Goal: Check status: Check status

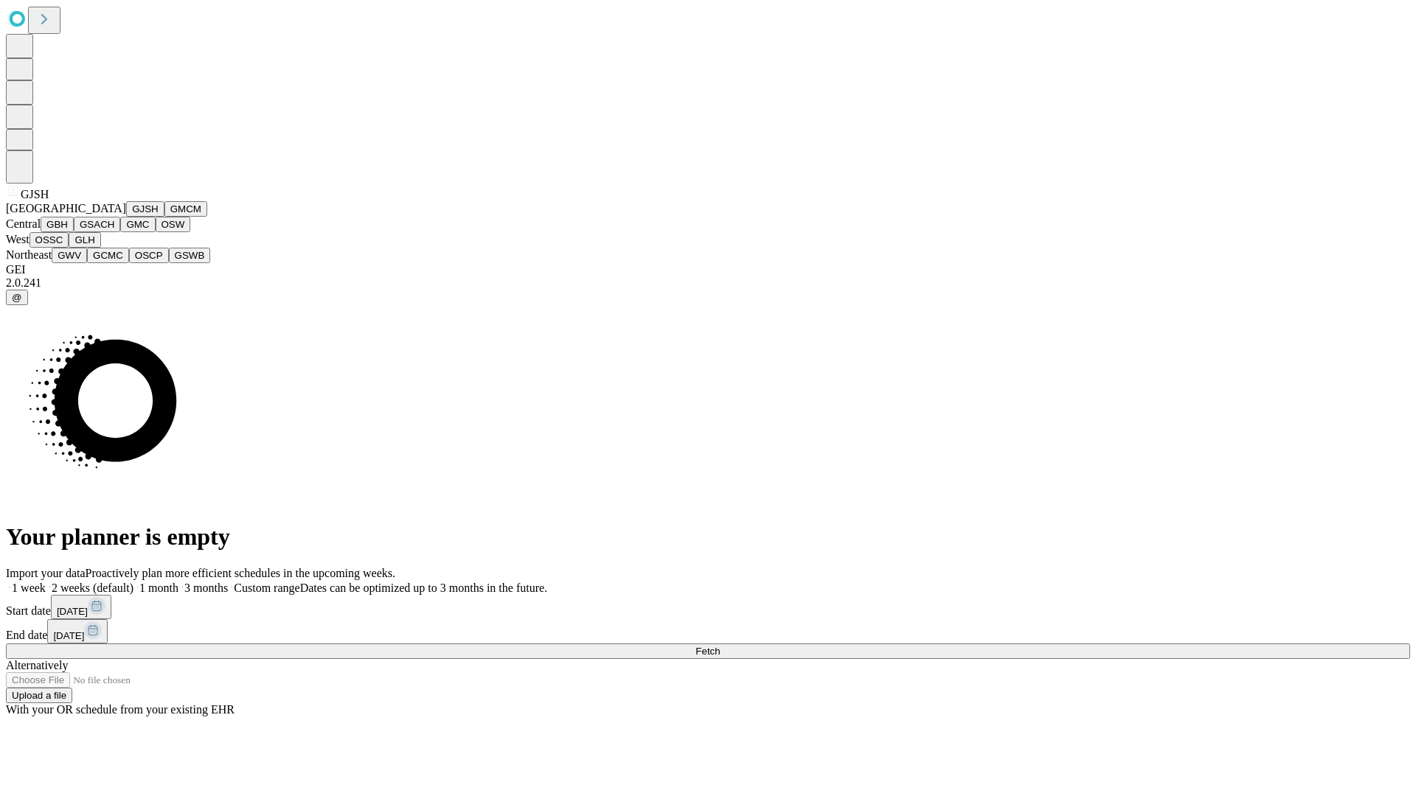
click at [126, 217] on button "GJSH" at bounding box center [145, 208] width 38 height 15
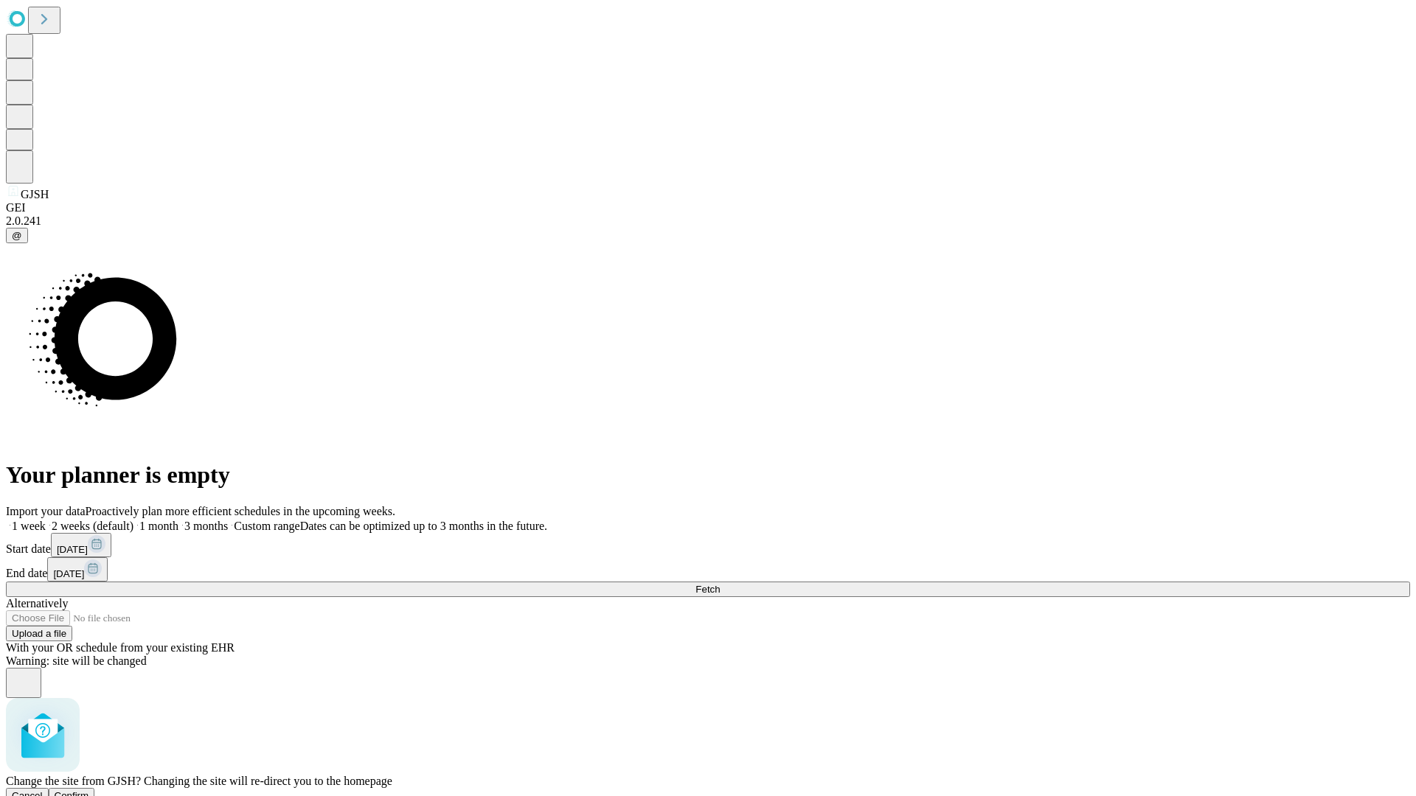
click at [89, 791] on span "Confirm" at bounding box center [72, 796] width 35 height 11
click at [178, 520] on label "1 month" at bounding box center [155, 526] width 45 height 13
click at [720, 584] on span "Fetch" at bounding box center [707, 589] width 24 height 11
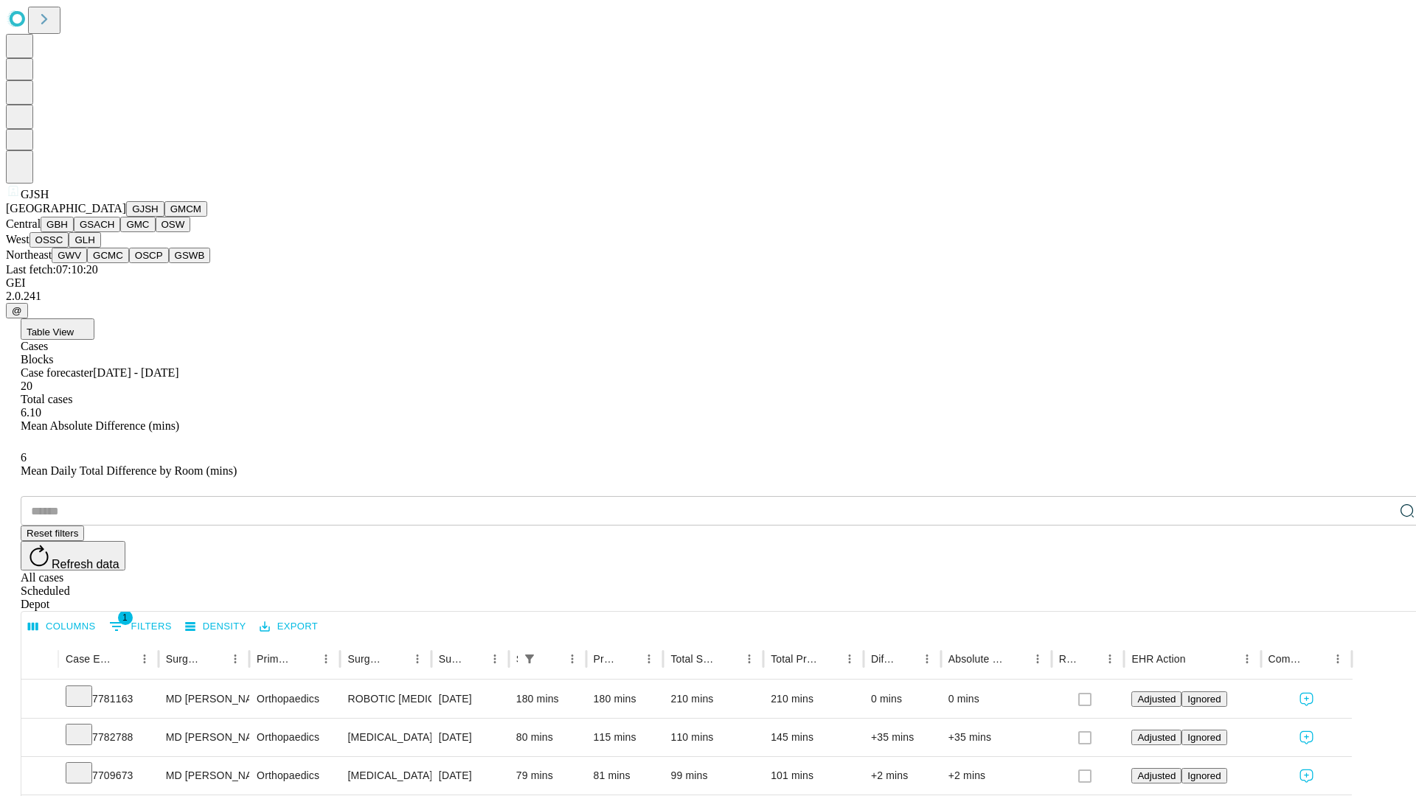
click at [164, 217] on button "GMCM" at bounding box center [185, 208] width 43 height 15
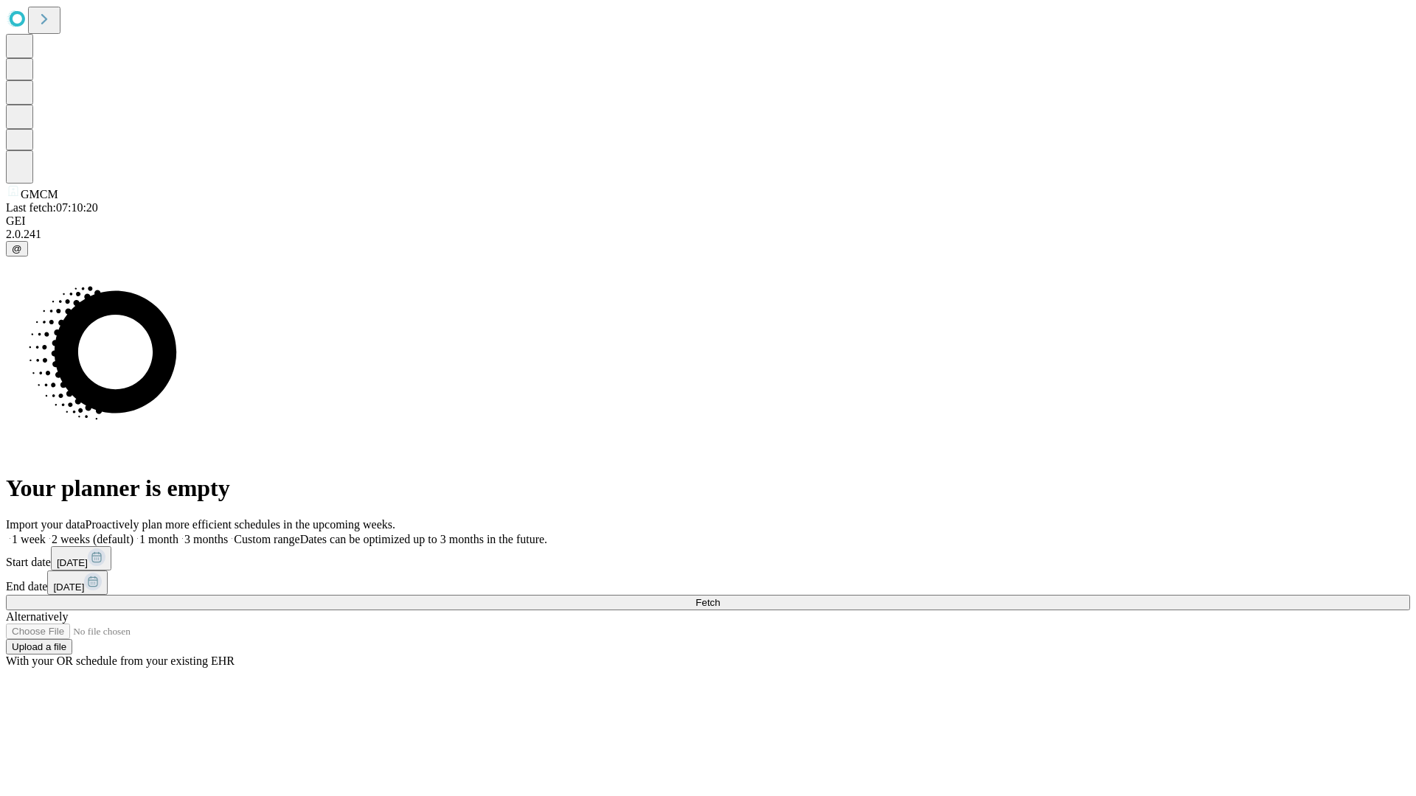
click at [178, 533] on label "1 month" at bounding box center [155, 539] width 45 height 13
click at [720, 597] on span "Fetch" at bounding box center [707, 602] width 24 height 11
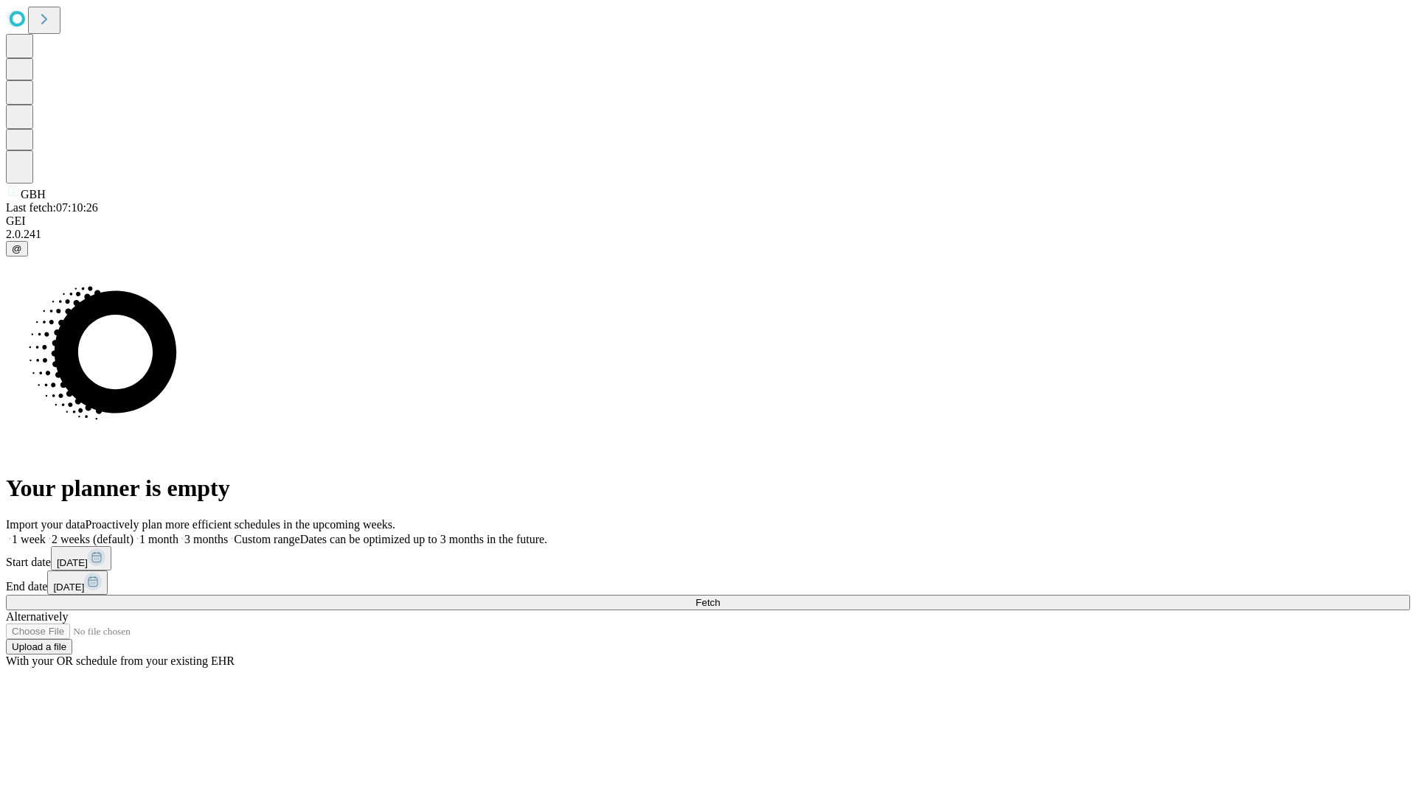
click at [178, 533] on label "1 month" at bounding box center [155, 539] width 45 height 13
click at [720, 597] on span "Fetch" at bounding box center [707, 602] width 24 height 11
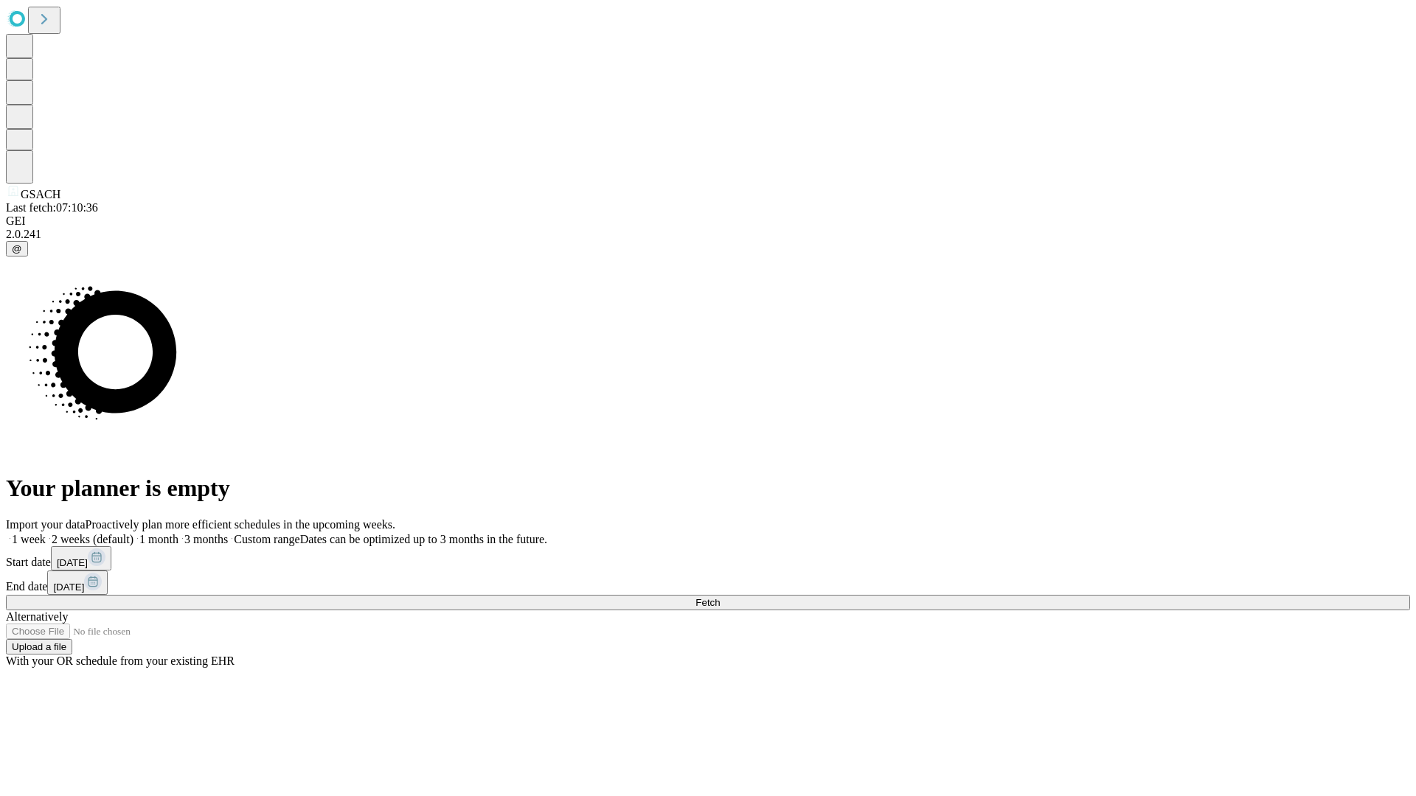
click at [178, 533] on label "1 month" at bounding box center [155, 539] width 45 height 13
click at [720, 597] on span "Fetch" at bounding box center [707, 602] width 24 height 11
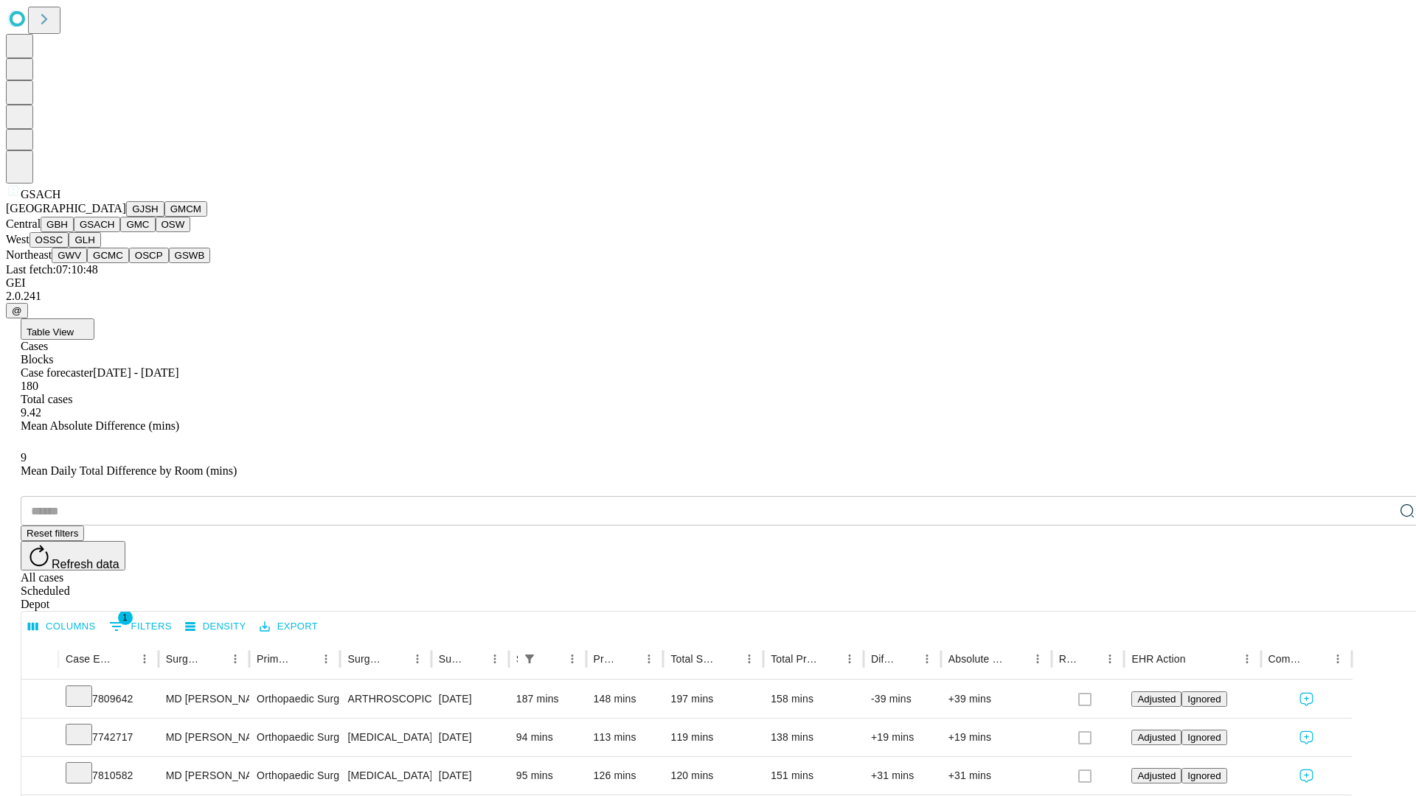
click at [120, 232] on button "GMC" at bounding box center [137, 224] width 35 height 15
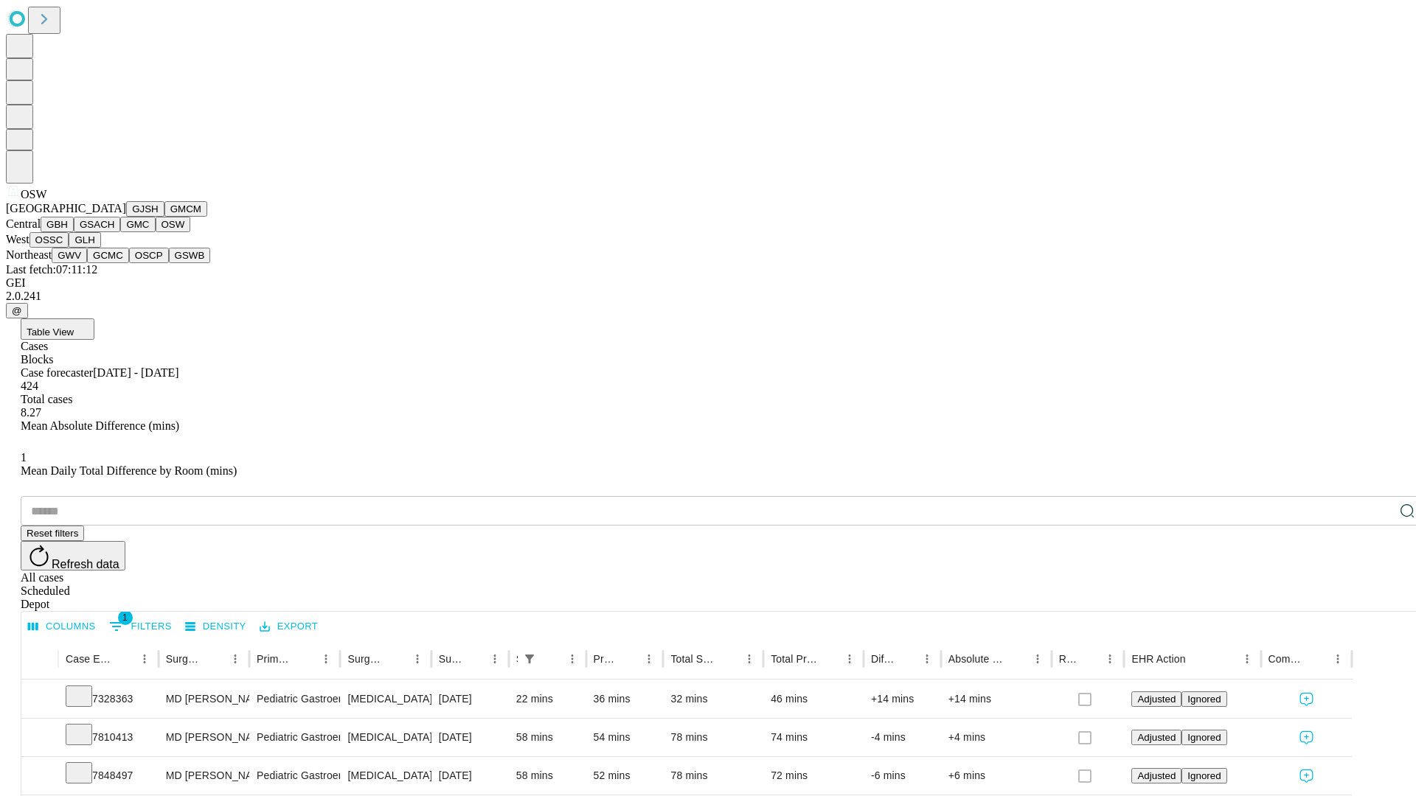
click at [69, 248] on button "OSSC" at bounding box center [49, 239] width 40 height 15
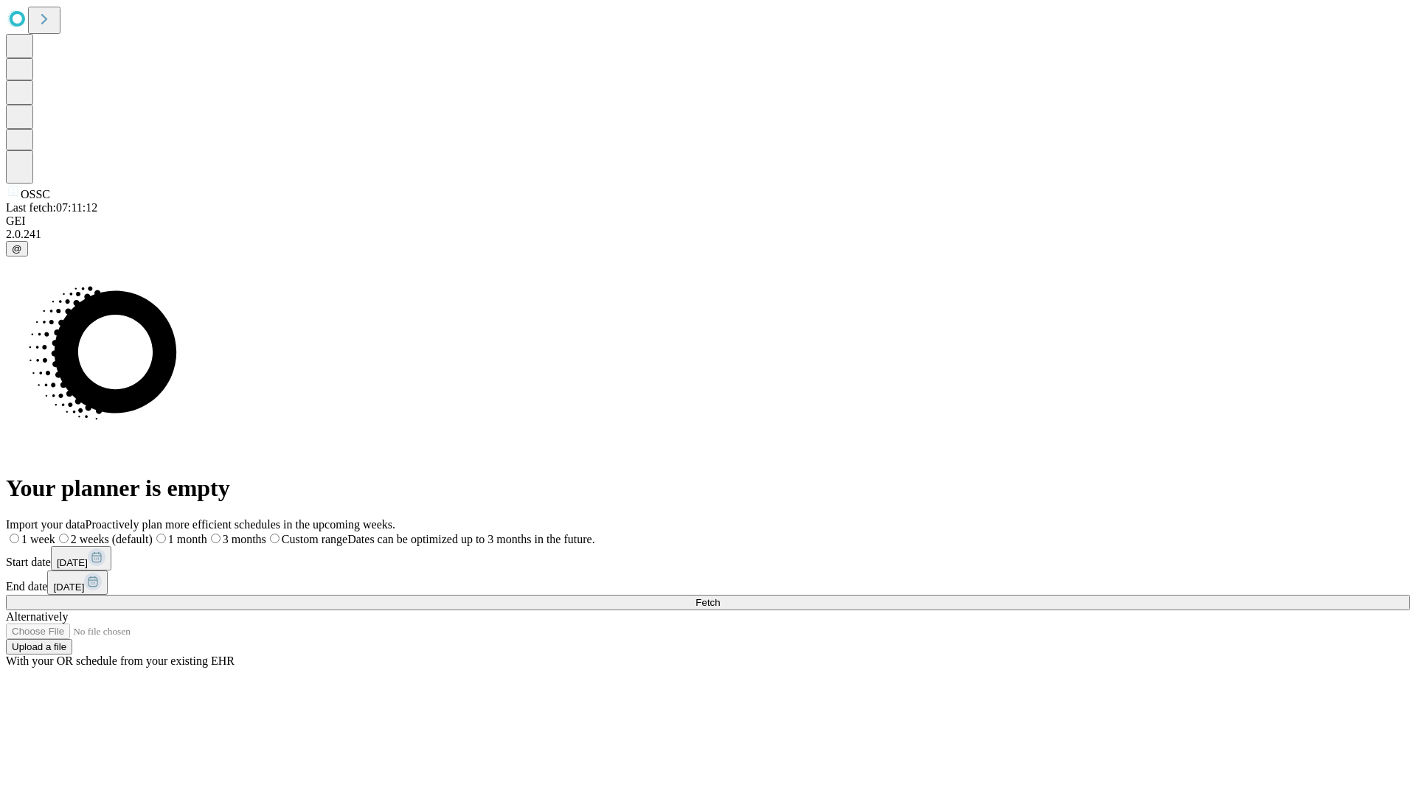
click at [720, 597] on span "Fetch" at bounding box center [707, 602] width 24 height 11
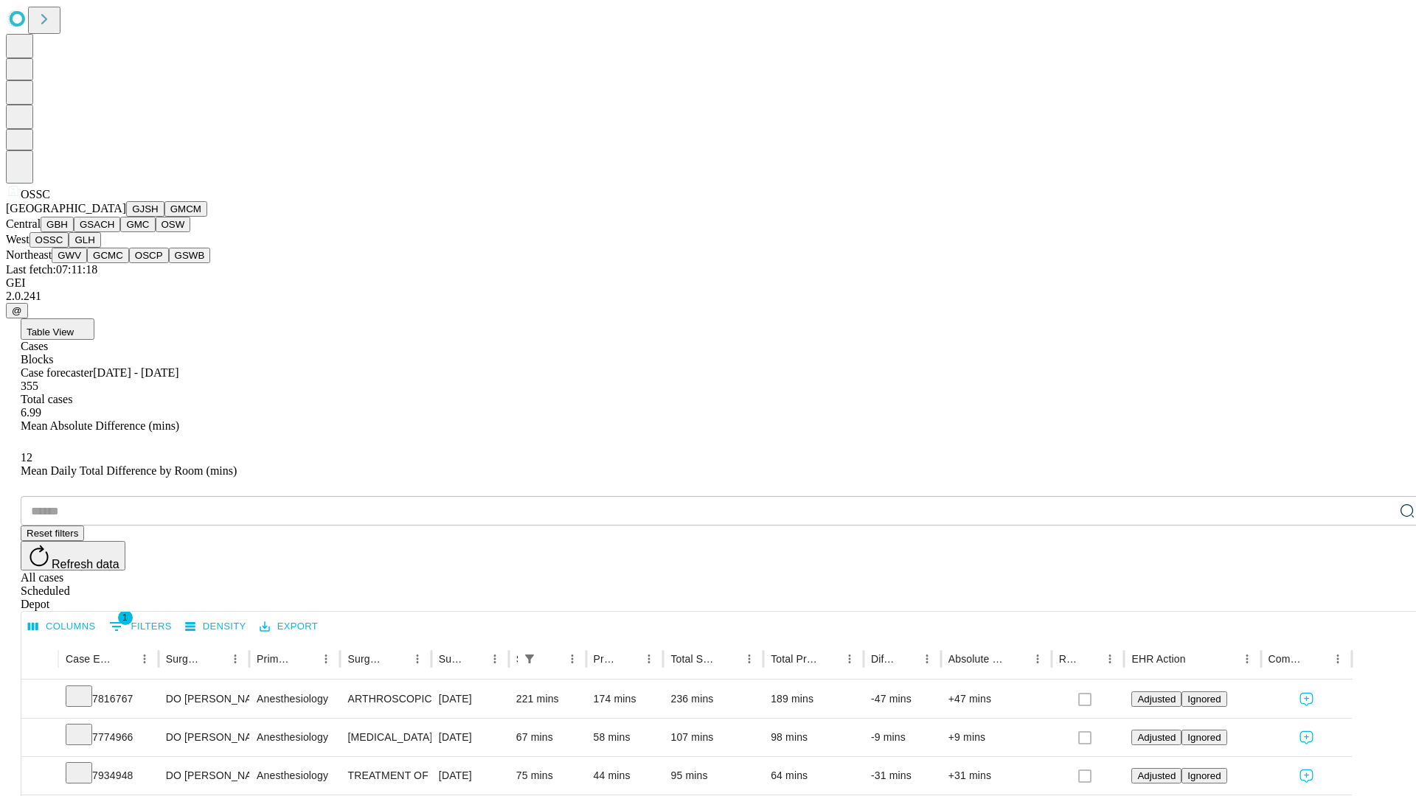
click at [100, 248] on button "GLH" at bounding box center [85, 239] width 32 height 15
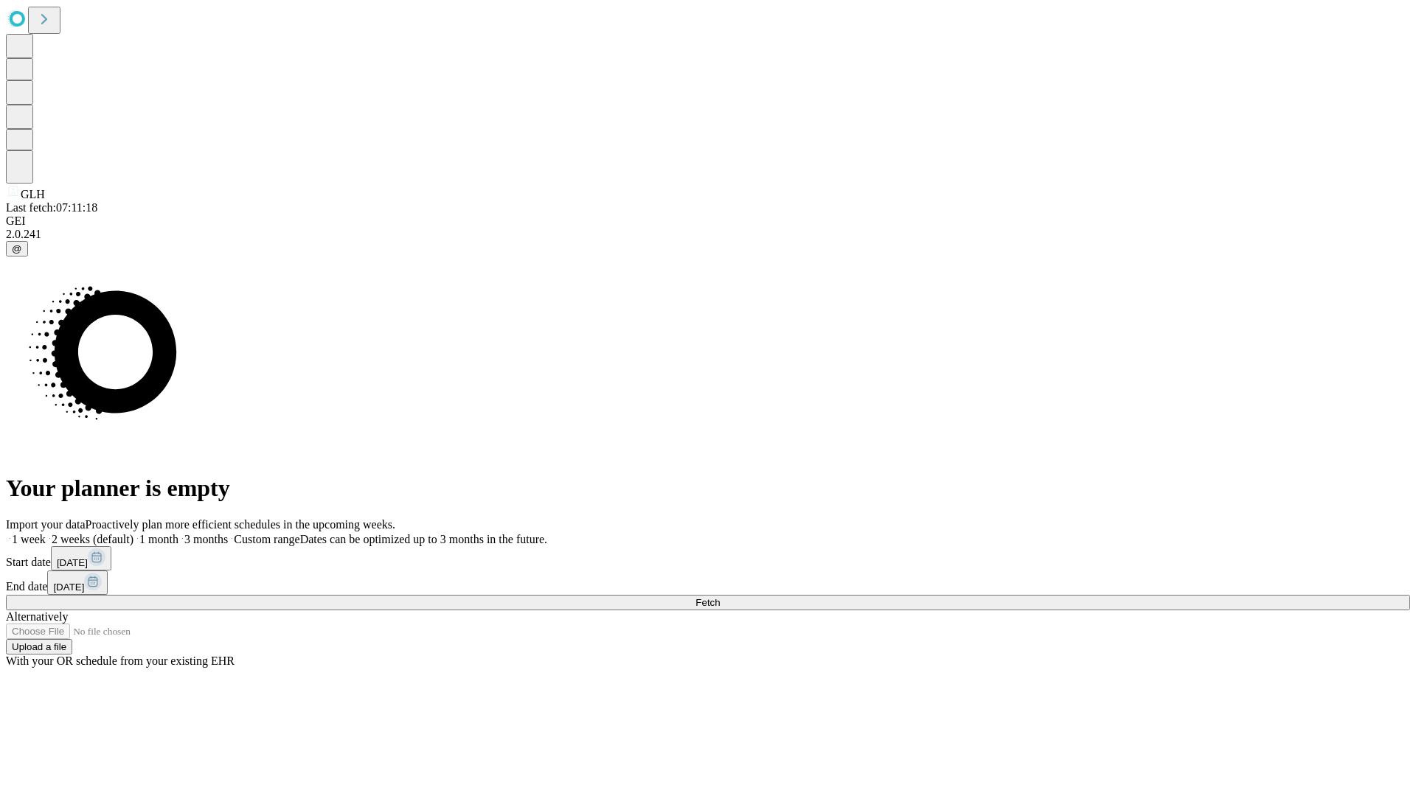
click at [178, 533] on label "1 month" at bounding box center [155, 539] width 45 height 13
click at [720, 597] on span "Fetch" at bounding box center [707, 602] width 24 height 11
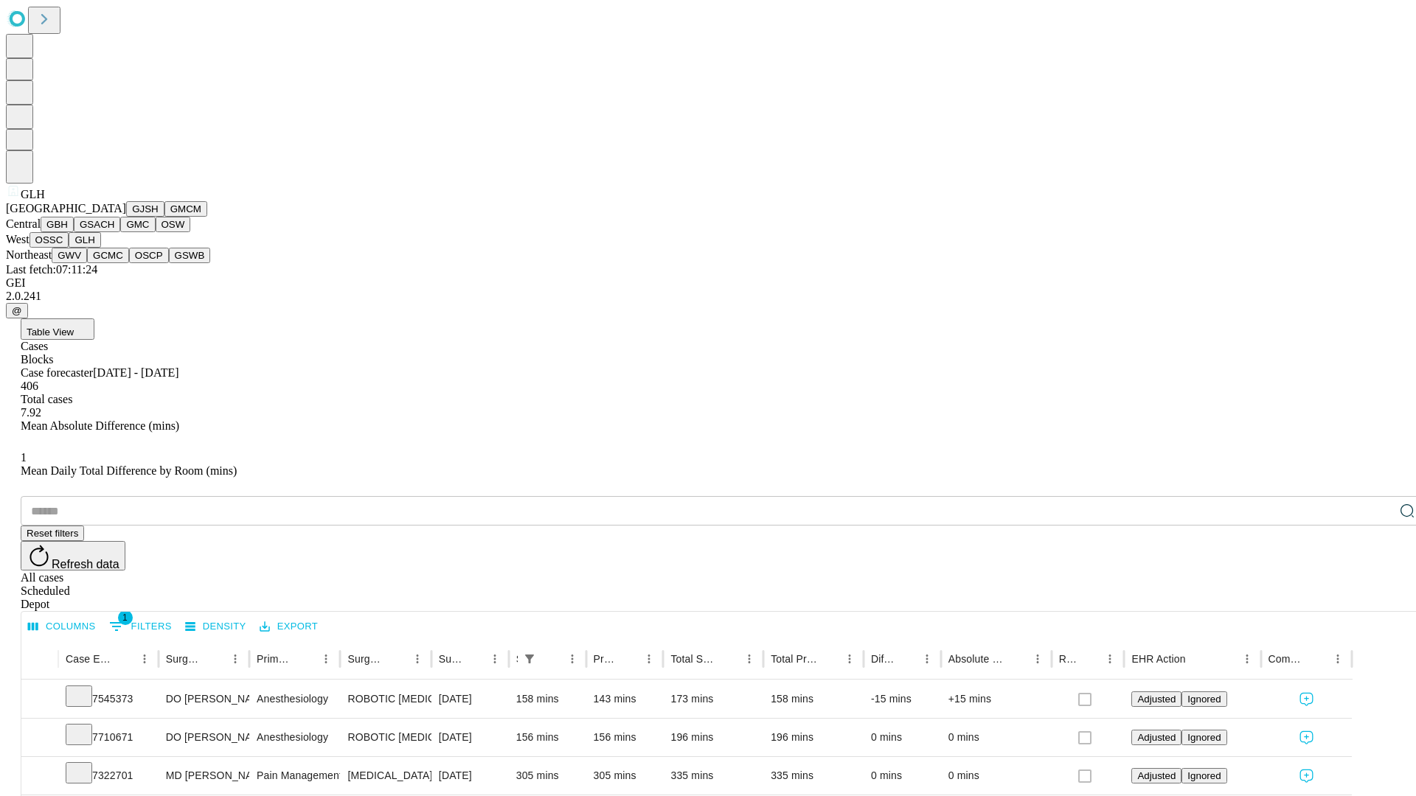
click at [87, 263] on button "GWV" at bounding box center [69, 255] width 35 height 15
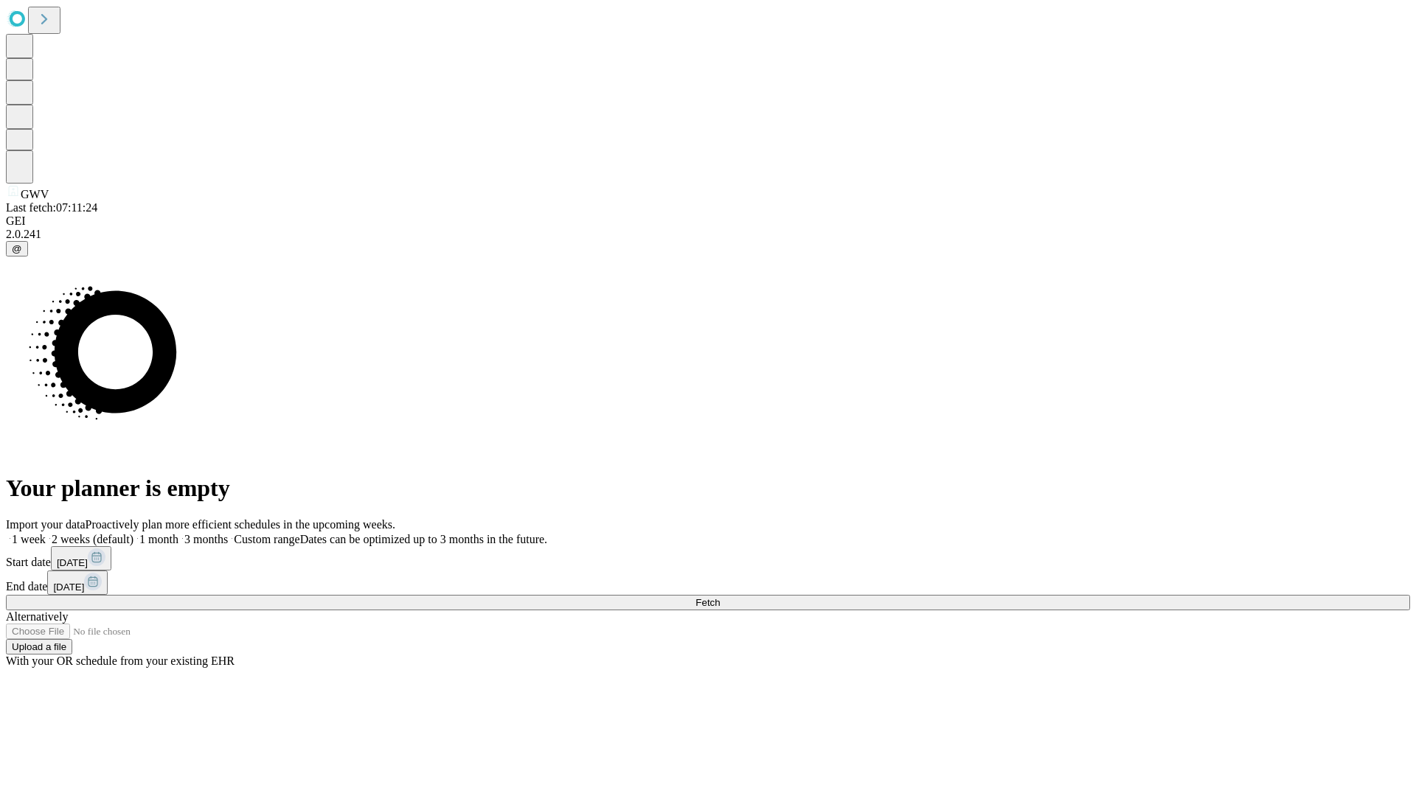
click at [178, 533] on label "1 month" at bounding box center [155, 539] width 45 height 13
click at [720, 597] on span "Fetch" at bounding box center [707, 602] width 24 height 11
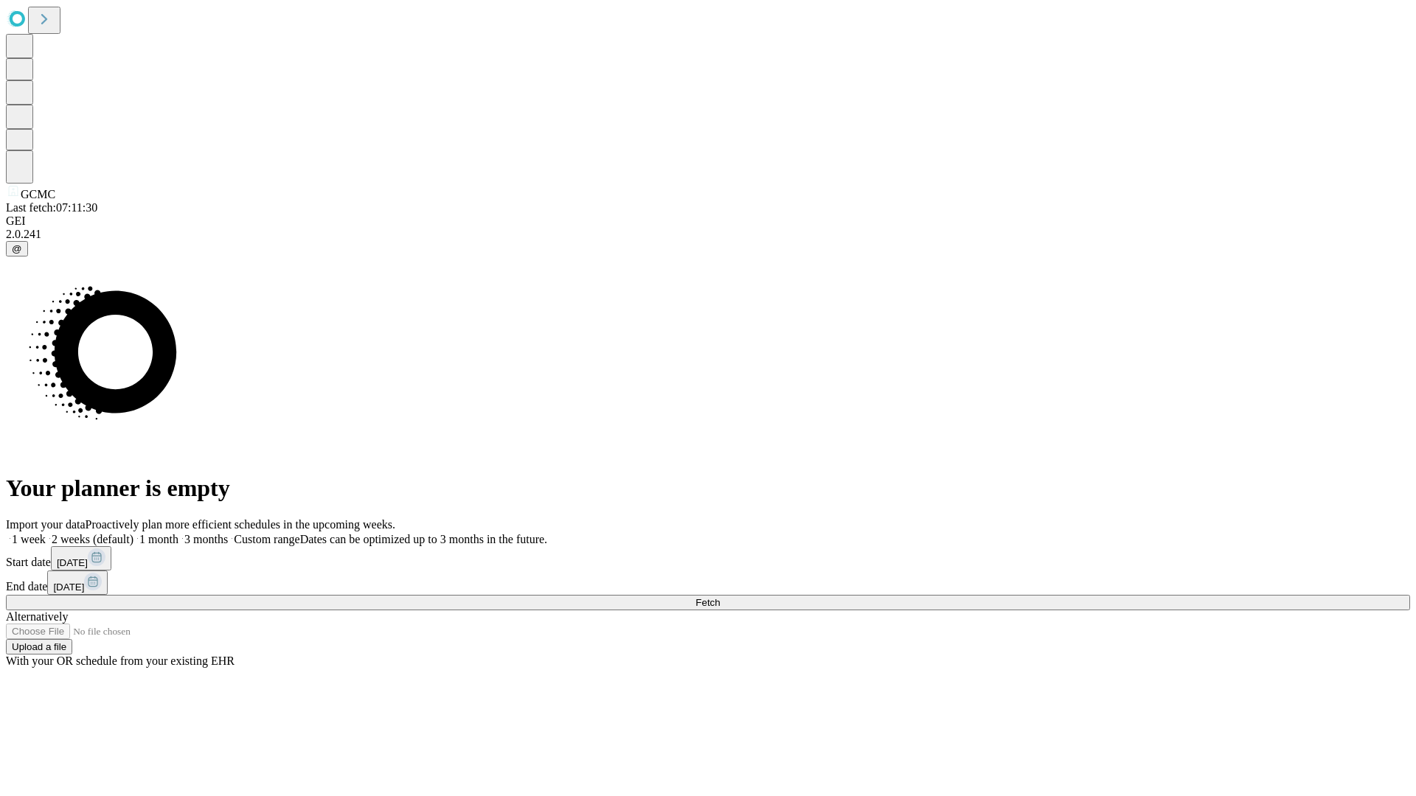
click at [178, 533] on label "1 month" at bounding box center [155, 539] width 45 height 13
click at [720, 597] on span "Fetch" at bounding box center [707, 602] width 24 height 11
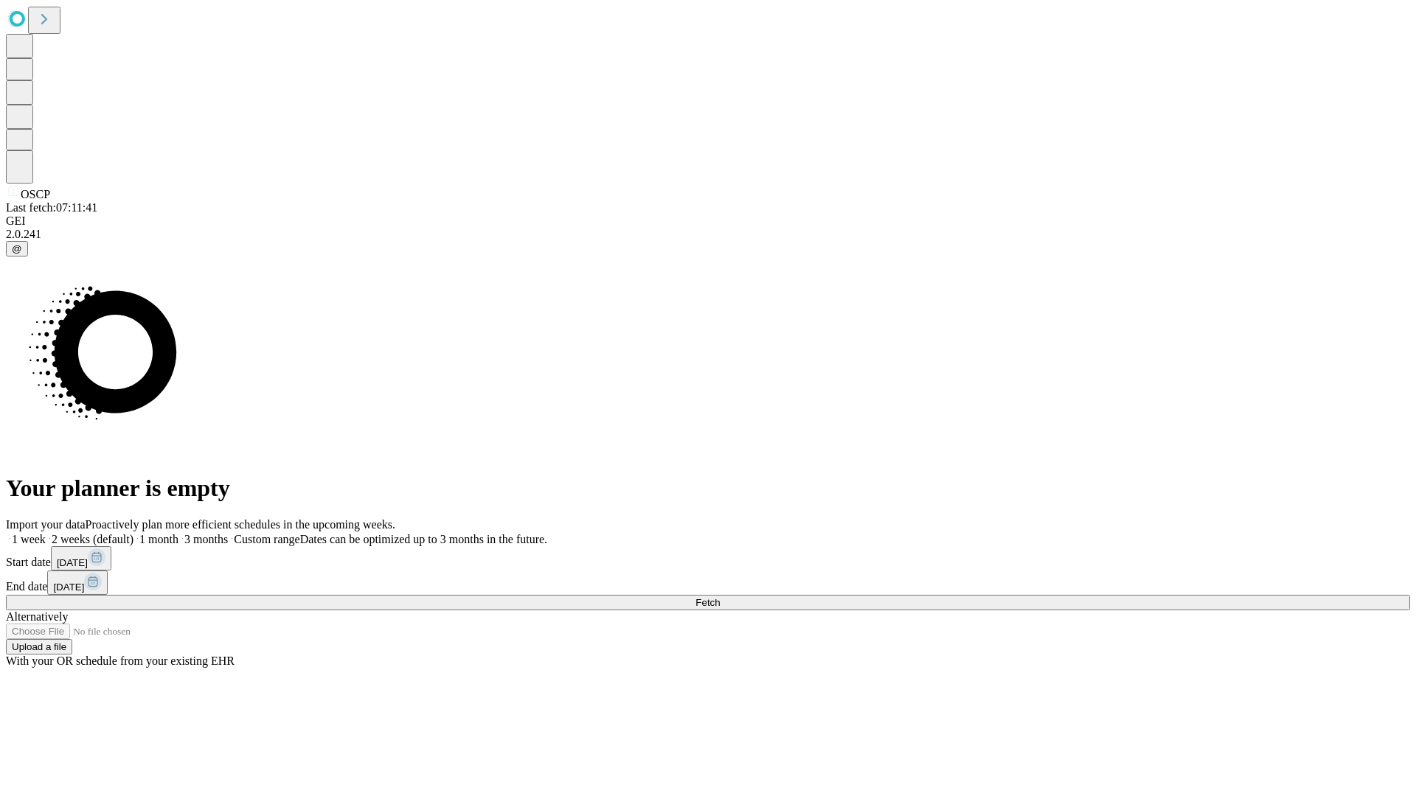
click at [178, 533] on label "1 month" at bounding box center [155, 539] width 45 height 13
click at [720, 597] on span "Fetch" at bounding box center [707, 602] width 24 height 11
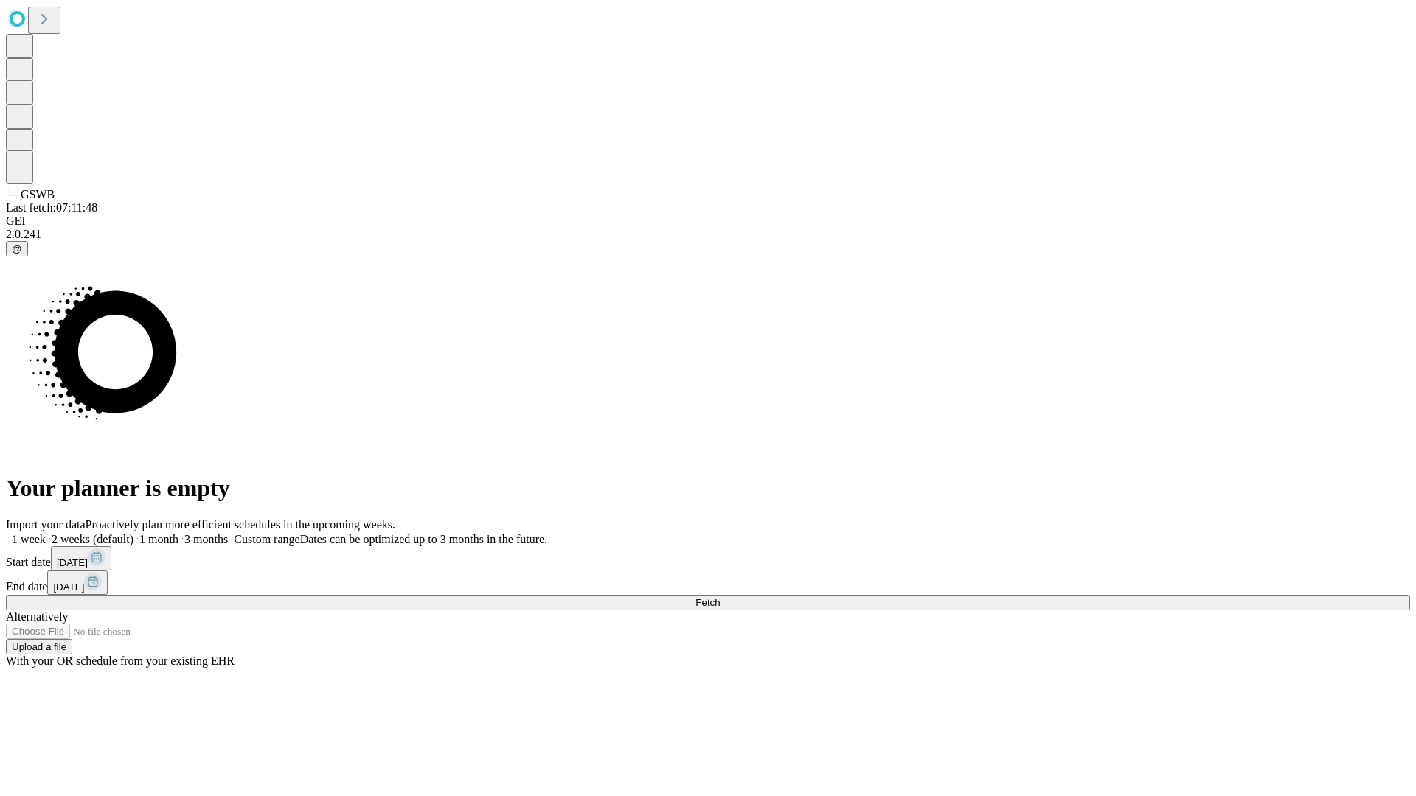
click at [178, 533] on label "1 month" at bounding box center [155, 539] width 45 height 13
click at [720, 597] on span "Fetch" at bounding box center [707, 602] width 24 height 11
